Goal: Task Accomplishment & Management: Manage account settings

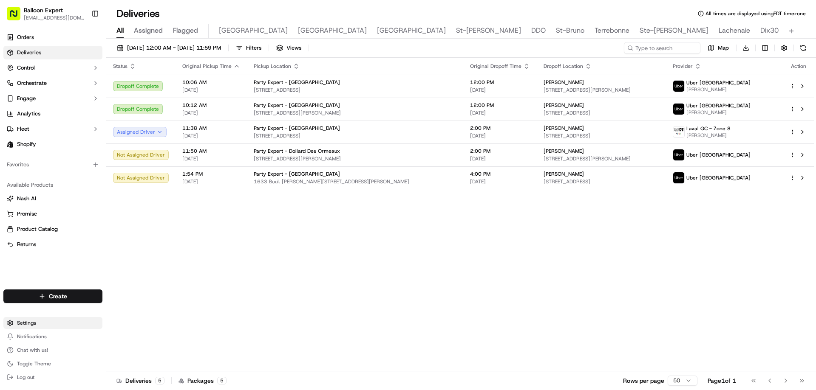
click at [14, 319] on html "Balloon Expert [EMAIL_ADDRESS][DOMAIN_NAME] Toggle Sidebar Orders Deliveries Co…" at bounding box center [408, 195] width 816 height 390
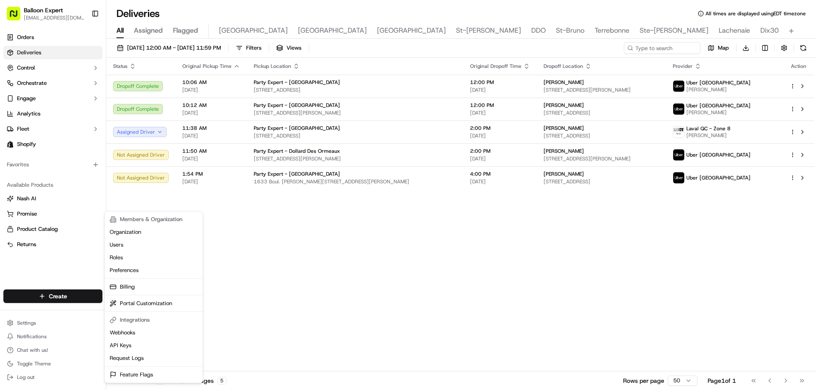
click at [42, 273] on html "Balloon Expert [EMAIL_ADDRESS][DOMAIN_NAME] Toggle Sidebar Orders Deliveries Co…" at bounding box center [408, 195] width 816 height 390
click at [23, 319] on html "Balloon Expert [EMAIL_ADDRESS][DOMAIN_NAME] Toggle Sidebar Orders Deliveries Co…" at bounding box center [408, 195] width 816 height 390
click at [118, 235] on link "Organization" at bounding box center [153, 232] width 95 height 13
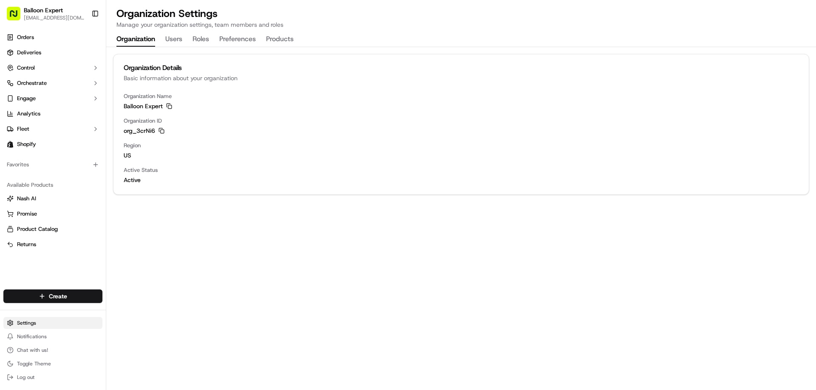
click at [36, 323] on html "Balloon Expert [EMAIL_ADDRESS][DOMAIN_NAME] Toggle Sidebar Orders Deliveries Co…" at bounding box center [408, 195] width 816 height 390
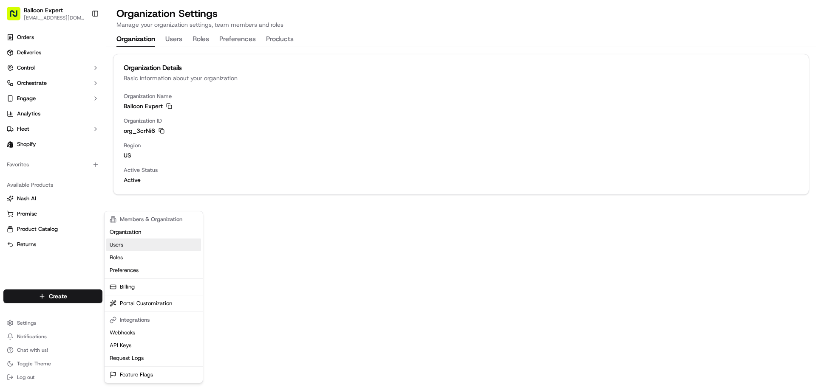
click at [119, 243] on link "Users" at bounding box center [153, 245] width 95 height 13
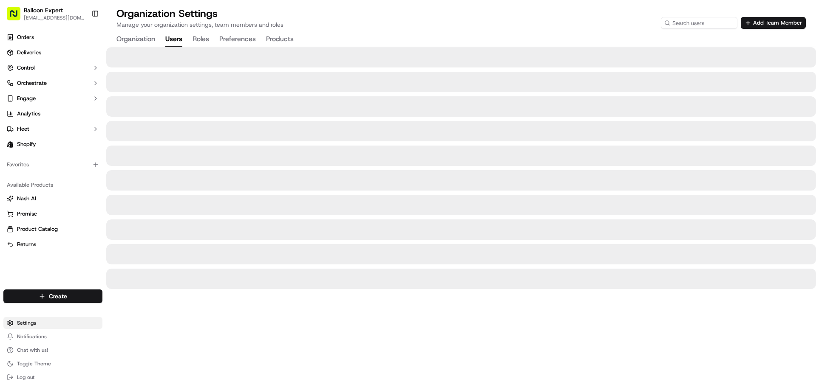
click at [17, 322] on html "Balloon Expert [EMAIL_ADDRESS][DOMAIN_NAME] Toggle Sidebar Orders Deliveries Co…" at bounding box center [408, 195] width 816 height 390
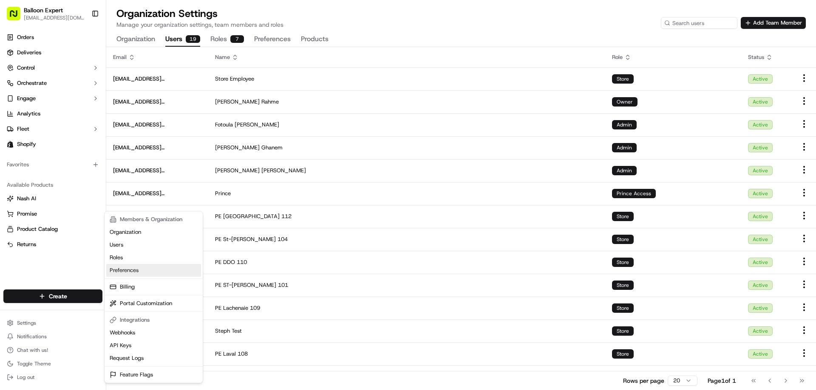
click at [116, 267] on link "Preferences" at bounding box center [153, 270] width 95 height 13
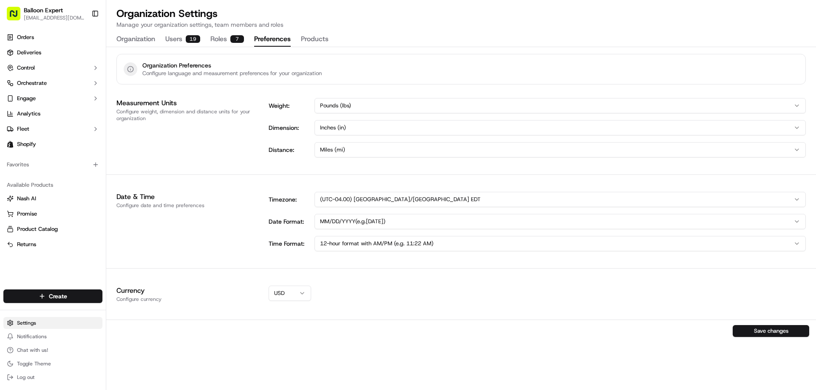
click at [26, 322] on html "Balloon Expert [EMAIL_ADDRESS][DOMAIN_NAME] Toggle Sidebar Orders Deliveries Co…" at bounding box center [408, 195] width 816 height 390
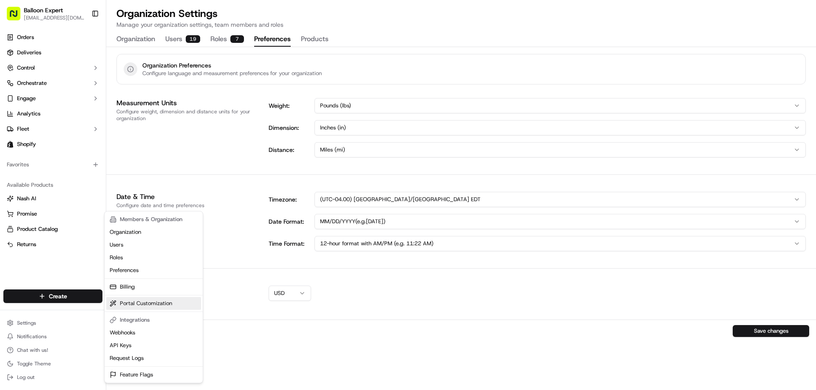
click at [141, 306] on link "Portal Customization" at bounding box center [153, 303] width 95 height 13
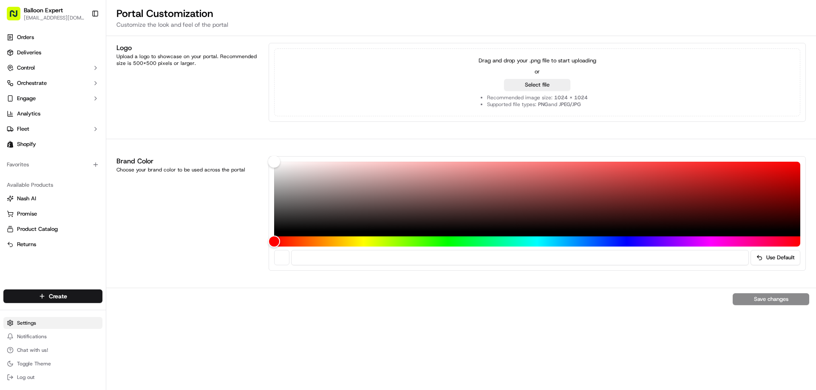
click at [39, 322] on html "Balloon Expert [EMAIL_ADDRESS][DOMAIN_NAME] Toggle Sidebar Orders Deliveries Co…" at bounding box center [408, 195] width 816 height 390
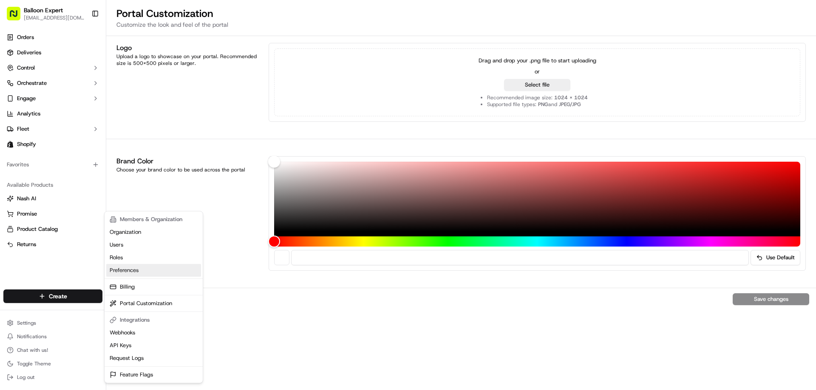
click at [135, 272] on link "Preferences" at bounding box center [153, 270] width 95 height 13
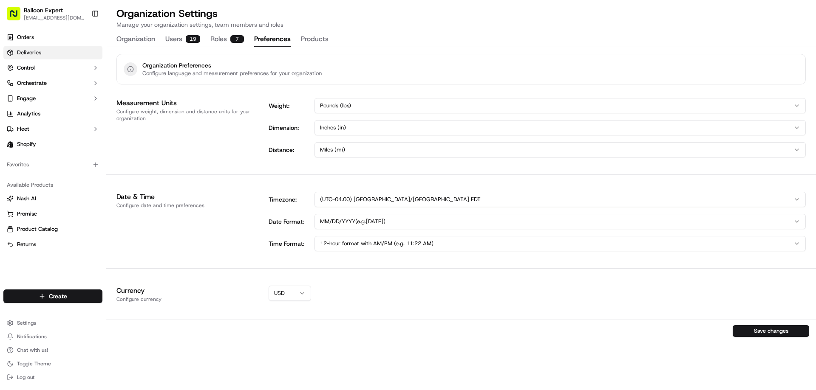
click at [22, 49] on span "Deliveries" at bounding box center [29, 53] width 24 height 8
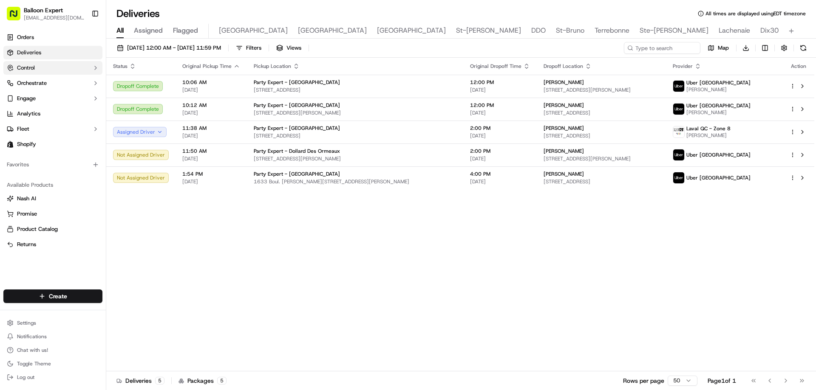
click at [22, 68] on span "Control" at bounding box center [26, 68] width 18 height 8
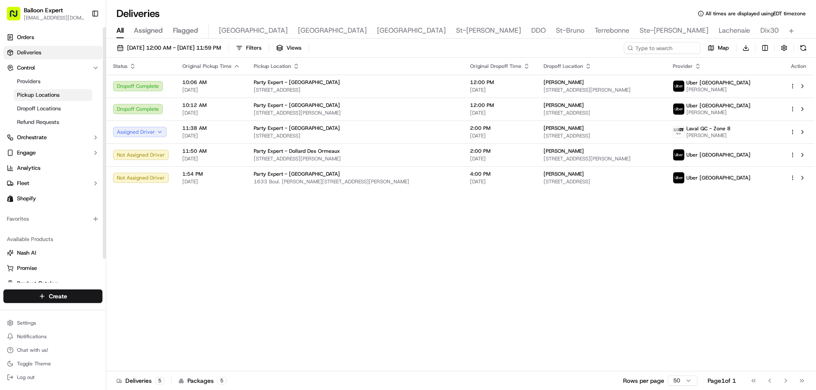
click at [29, 99] on link "Pickup Locations" at bounding box center [53, 95] width 79 height 12
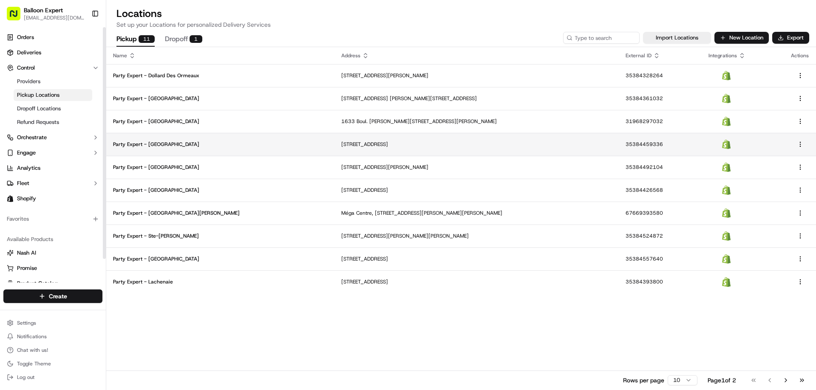
click at [149, 138] on td "Party Expert - [GEOGRAPHIC_DATA]" at bounding box center [220, 144] width 228 height 23
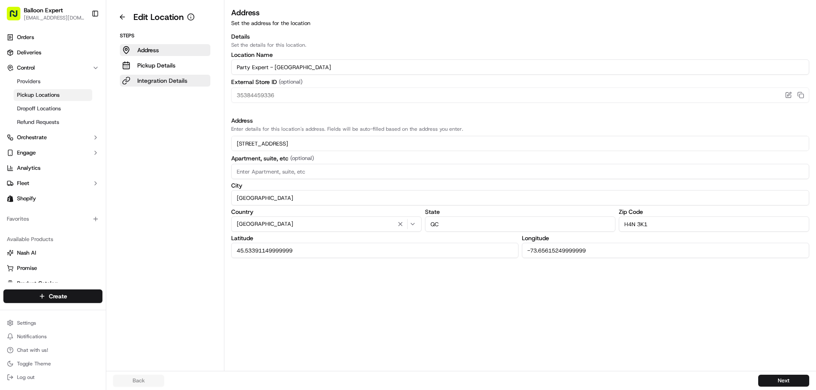
click at [175, 82] on p "Integration Details" at bounding box center [162, 80] width 50 height 8
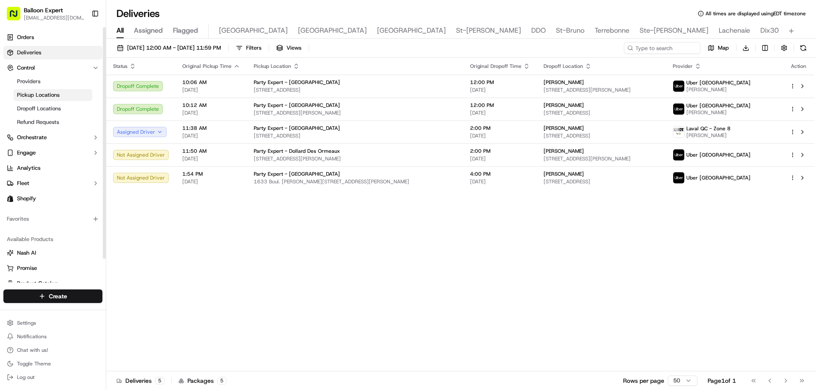
click at [43, 96] on span "Pickup Locations" at bounding box center [38, 95] width 42 height 8
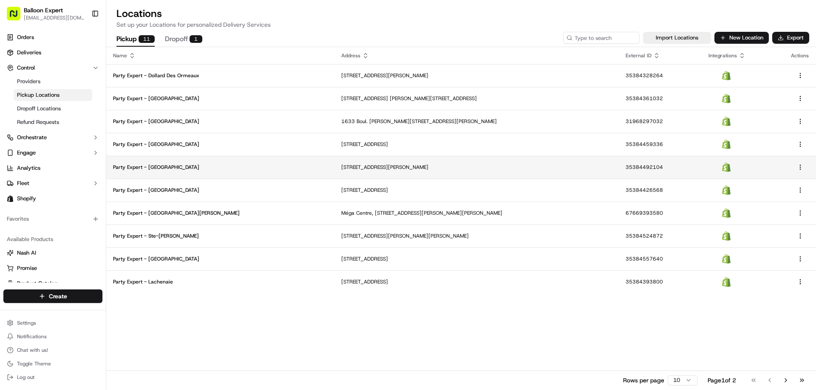
click at [152, 165] on p "Party Expert - [GEOGRAPHIC_DATA]" at bounding box center [220, 167] width 215 height 7
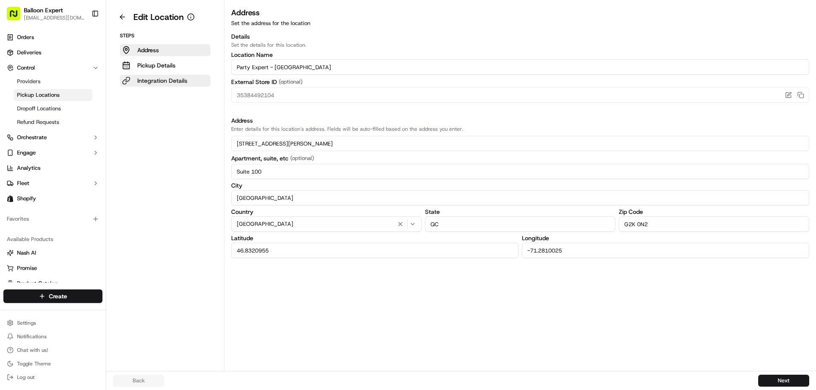
click at [163, 81] on p "Integration Details" at bounding box center [162, 80] width 50 height 8
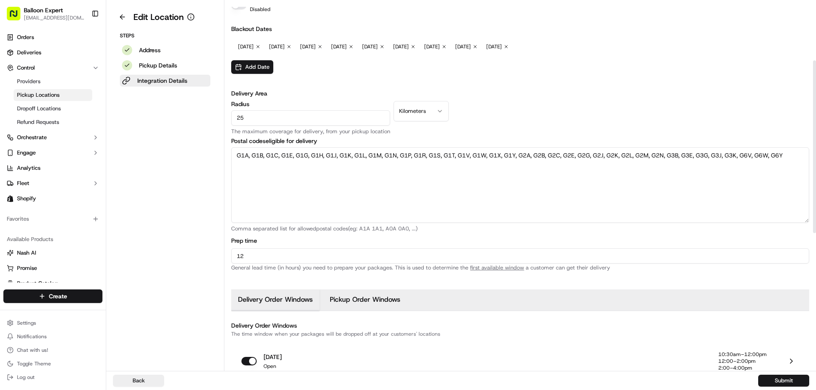
scroll to position [127, 0]
click at [260, 263] on input "12" at bounding box center [520, 255] width 578 height 15
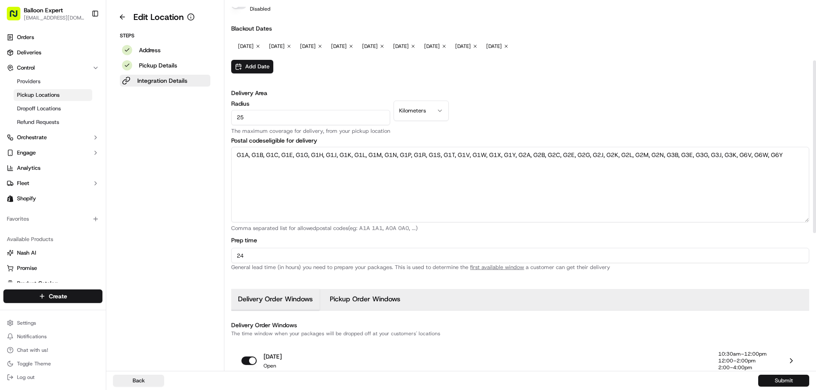
type input "24"
click at [784, 381] on button "Submit" at bounding box center [783, 381] width 51 height 12
